Goal: Information Seeking & Learning: Learn about a topic

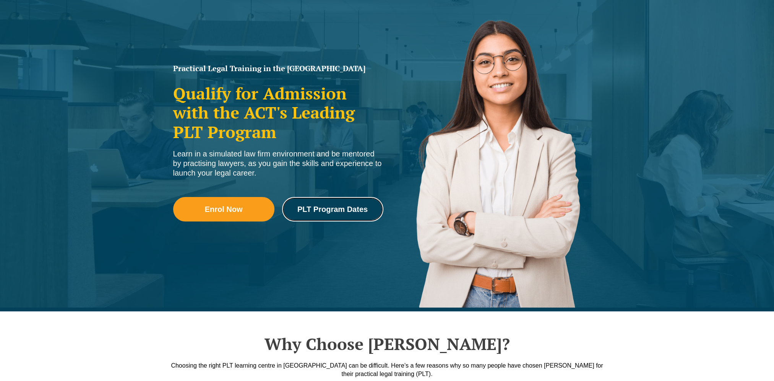
click at [334, 219] on link "PLT Program Dates" at bounding box center [332, 209] width 101 height 24
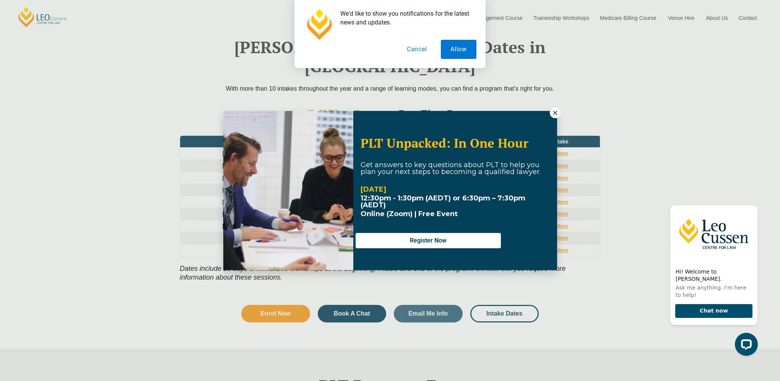
click at [551, 112] on icon at bounding box center [554, 112] width 7 height 7
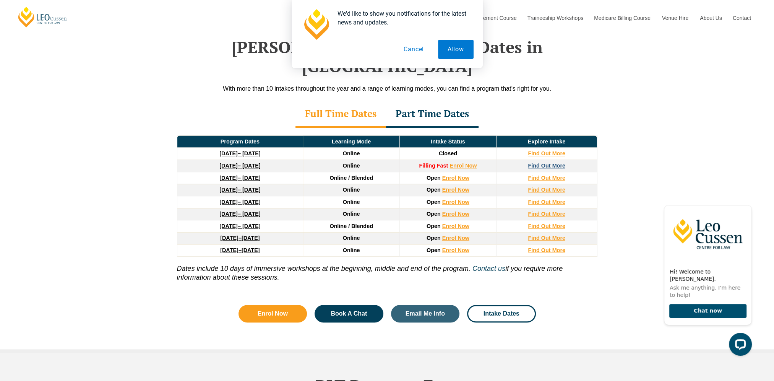
click at [540, 162] on strong "Find Out More" at bounding box center [546, 165] width 37 height 6
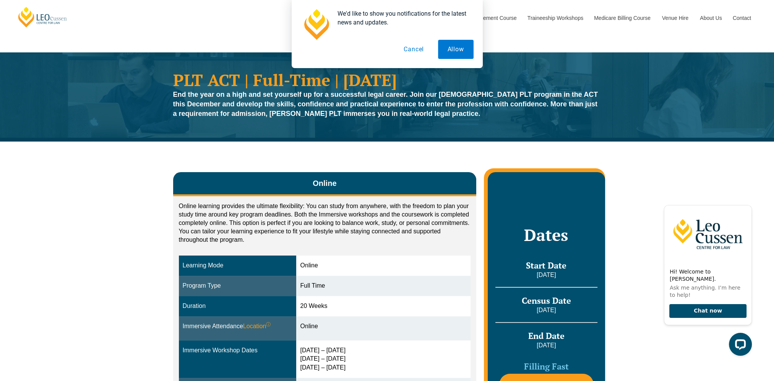
scroll to position [153, 0]
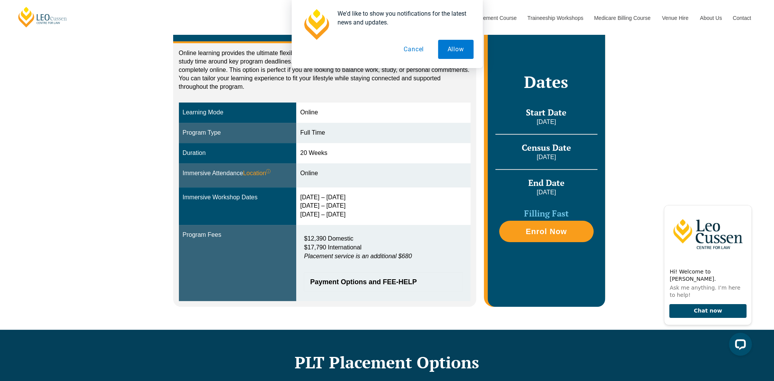
click at [412, 49] on button "Cancel" at bounding box center [413, 49] width 39 height 19
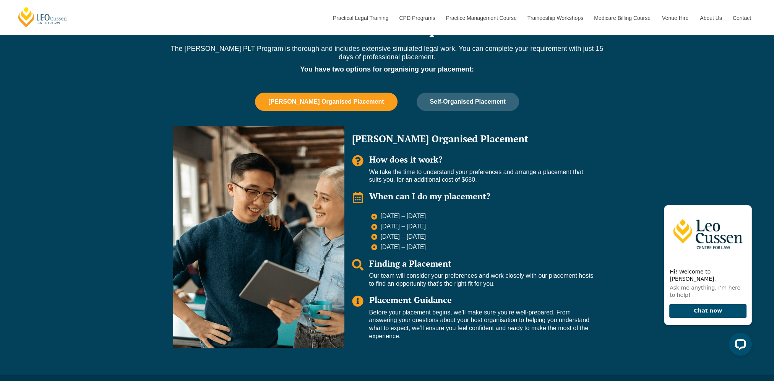
scroll to position [497, 0]
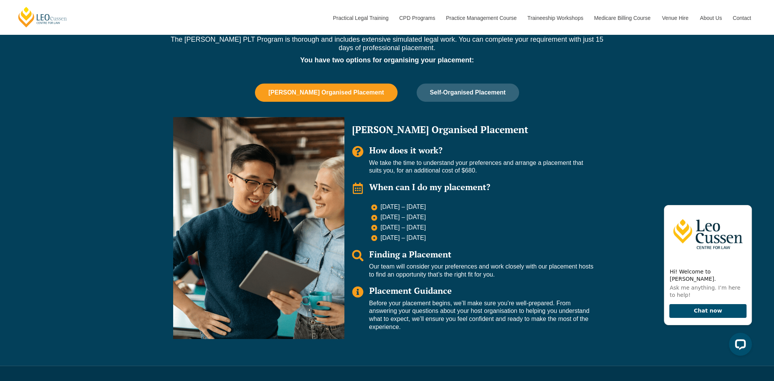
drag, startPoint x: 531, startPoint y: 140, endPoint x: 495, endPoint y: 203, distance: 72.9
click at [496, 203] on li "11 May – 29 May 2026" at bounding box center [482, 207] width 222 height 9
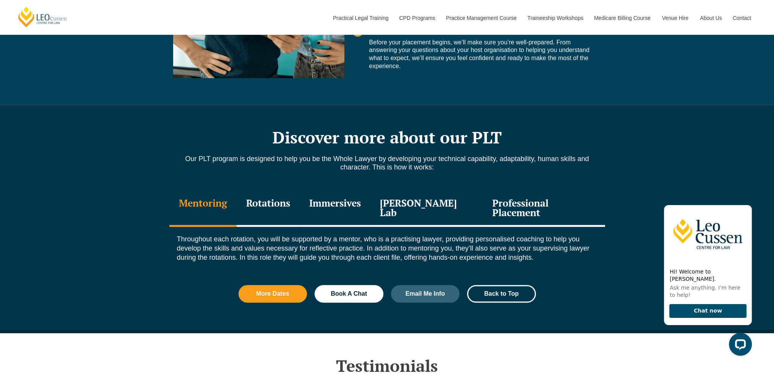
scroll to position [764, 0]
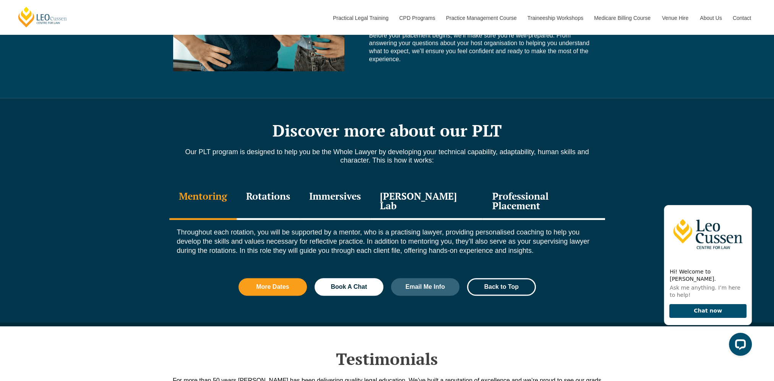
click at [297, 192] on div "Rotations" at bounding box center [268, 201] width 63 height 36
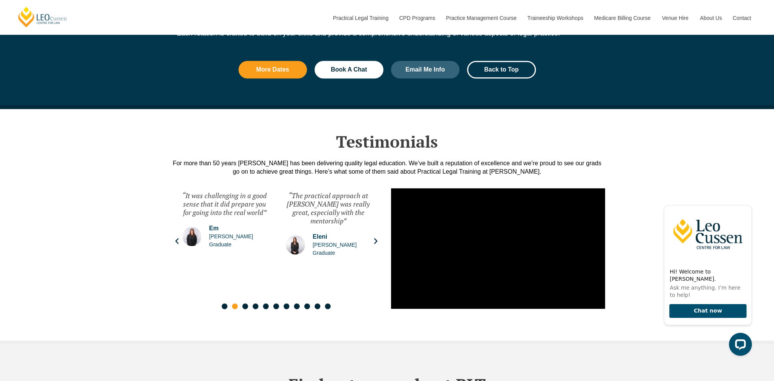
scroll to position [1146, 0]
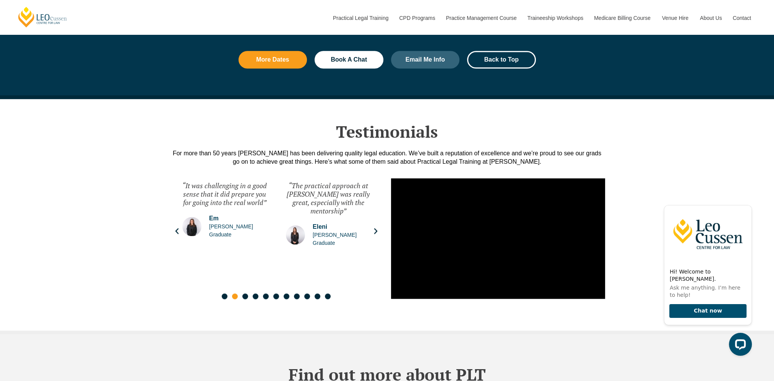
click at [375, 227] on icon "Next slide" at bounding box center [376, 231] width 8 height 8
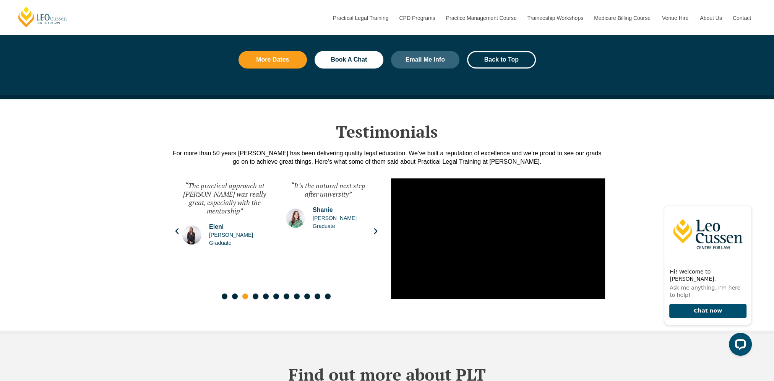
click at [375, 227] on icon "Next slide" at bounding box center [376, 231] width 8 height 8
